Goal: Find specific page/section

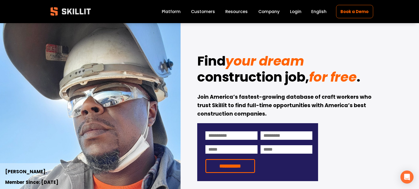
click at [272, 11] on link "Company" at bounding box center [268, 11] width 21 height 7
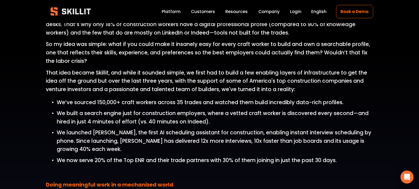
scroll to position [450, 0]
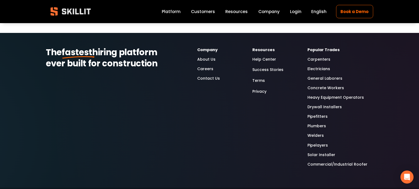
scroll to position [492, 0]
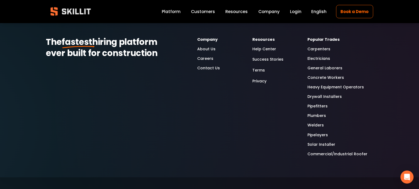
click at [209, 67] on link "Contact Us" at bounding box center [208, 68] width 23 height 6
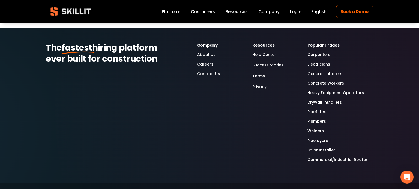
scroll to position [486, 0]
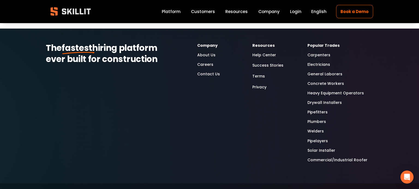
click at [207, 53] on link "About Us" at bounding box center [206, 55] width 18 height 6
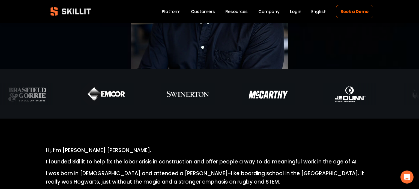
scroll to position [131, 0]
click at [266, 12] on link "Company" at bounding box center [268, 11] width 21 height 7
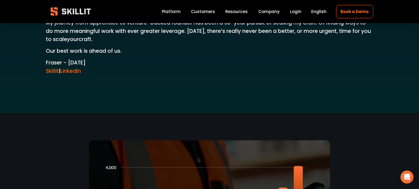
scroll to position [992, 0]
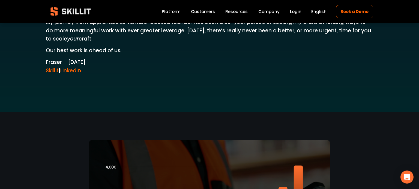
click at [58, 71] on link "Skillit" at bounding box center [52, 70] width 13 height 7
